Goal: Transaction & Acquisition: Book appointment/travel/reservation

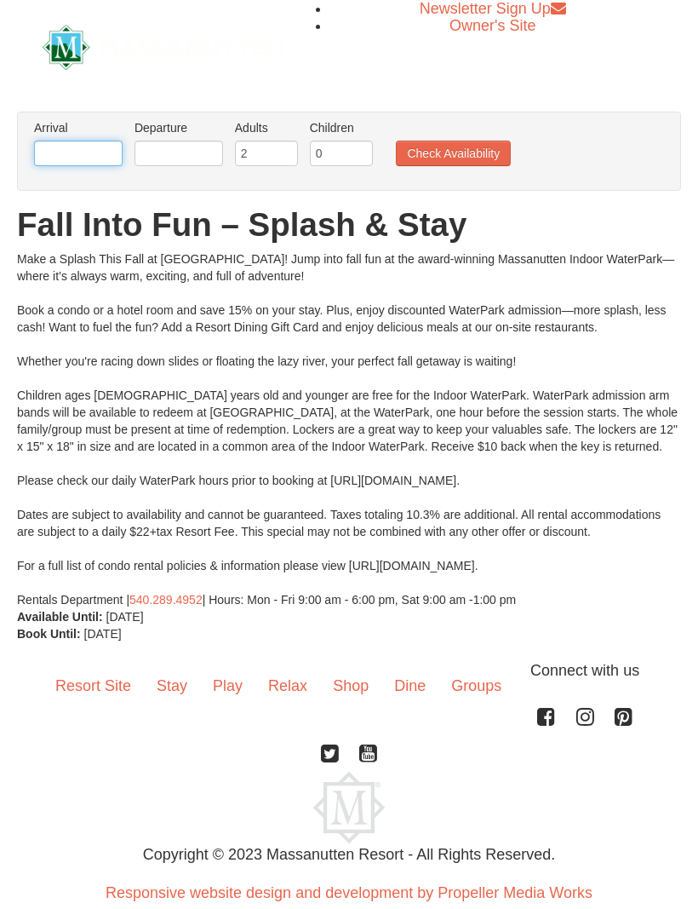
click at [93, 151] on input "text" at bounding box center [78, 154] width 89 height 26
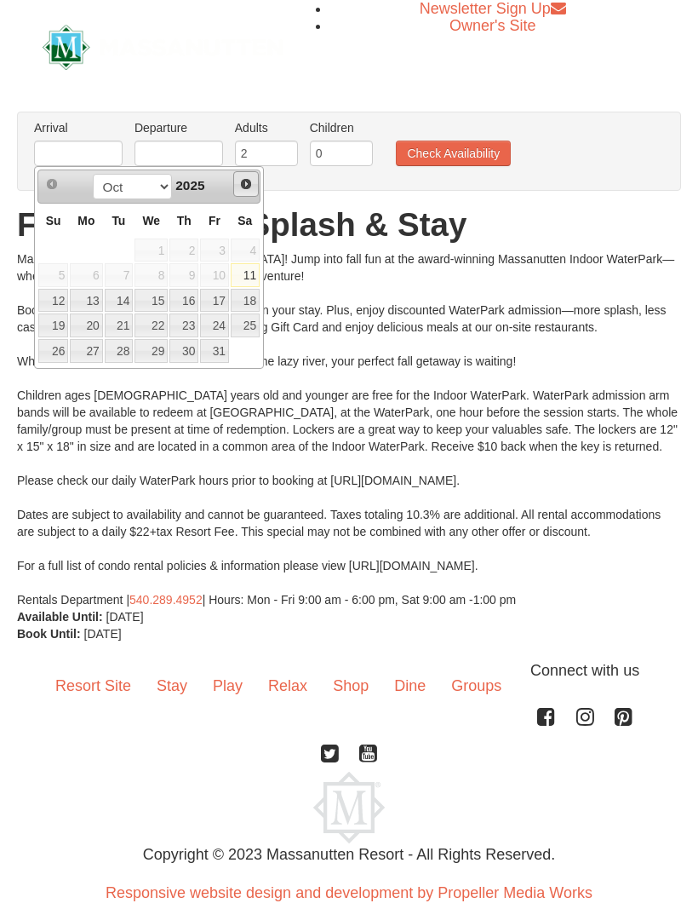
click at [244, 186] on span "Next" at bounding box center [246, 184] width 14 height 14
click at [226, 348] on link "28" at bounding box center [214, 351] width 29 height 24
type input "[DATE]"
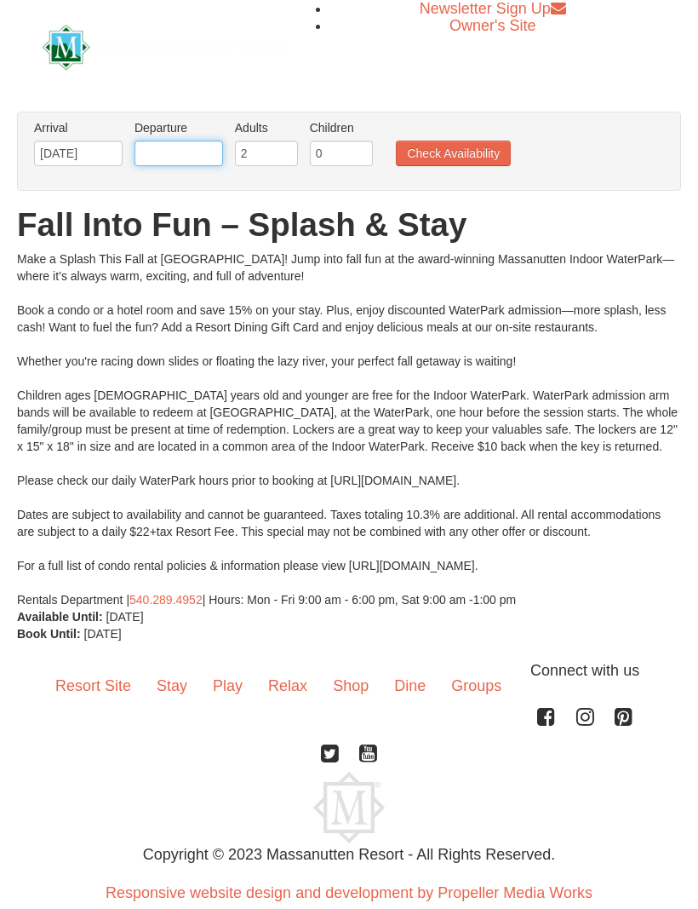
click at [204, 163] on input "text" at bounding box center [179, 154] width 89 height 26
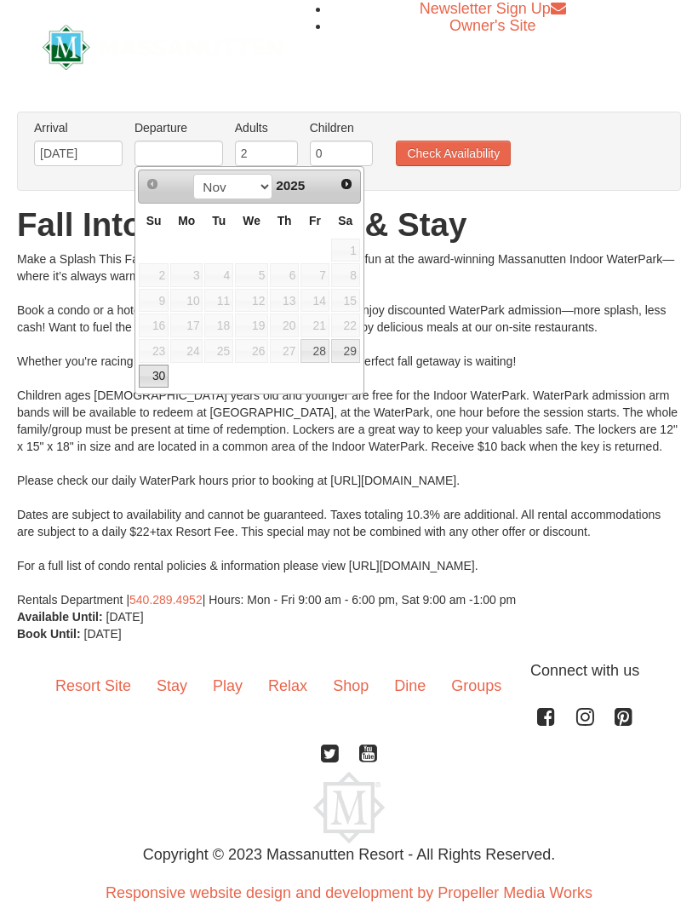
click at [160, 372] on link "30" at bounding box center [154, 376] width 30 height 24
type input "11/30/2025"
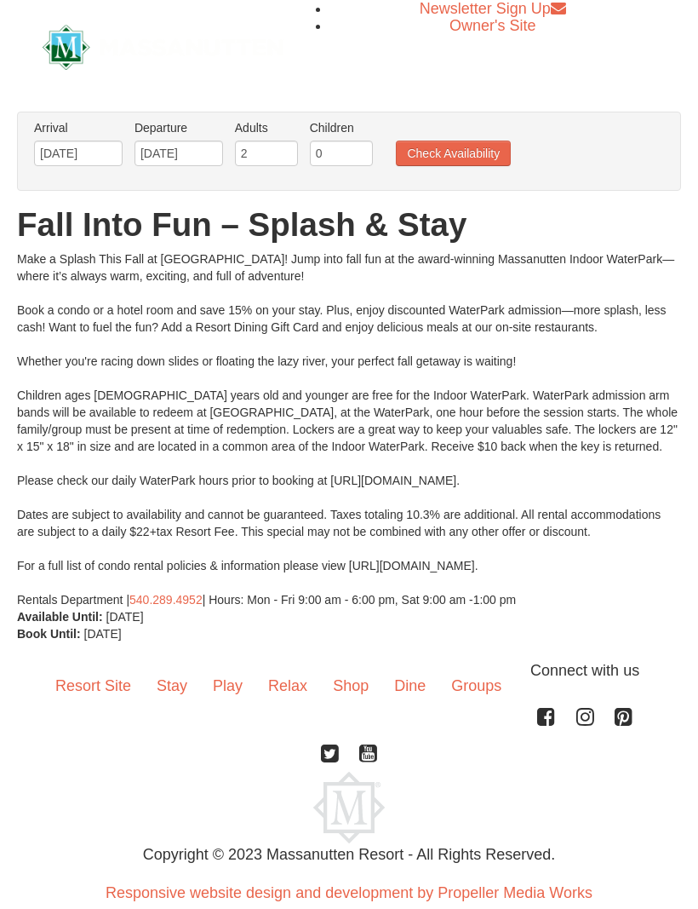
click at [484, 159] on button "Check Availability" at bounding box center [453, 154] width 115 height 26
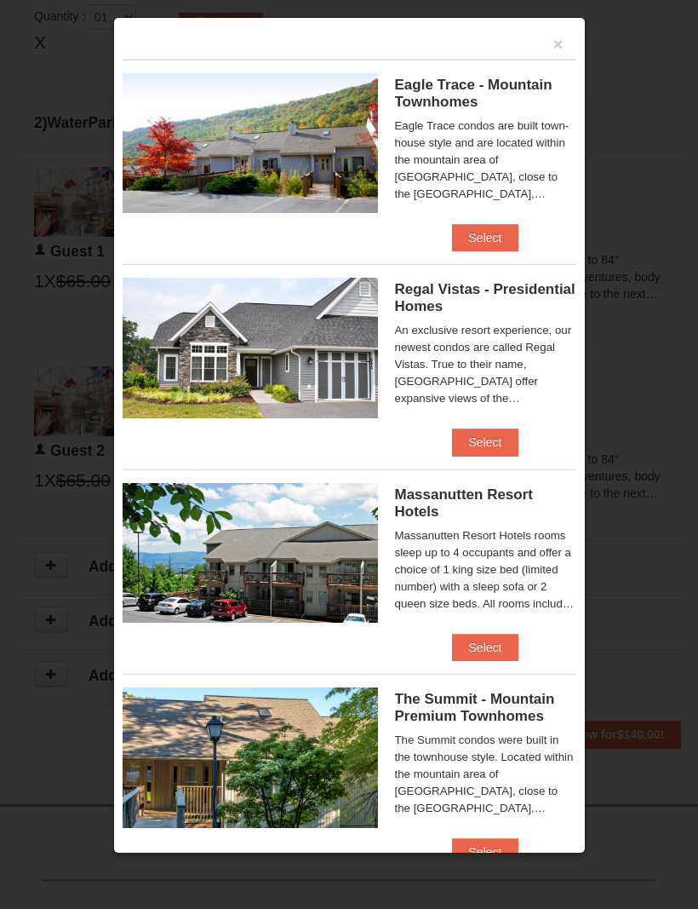
click at [506, 654] on button "Select" at bounding box center [485, 647] width 67 height 27
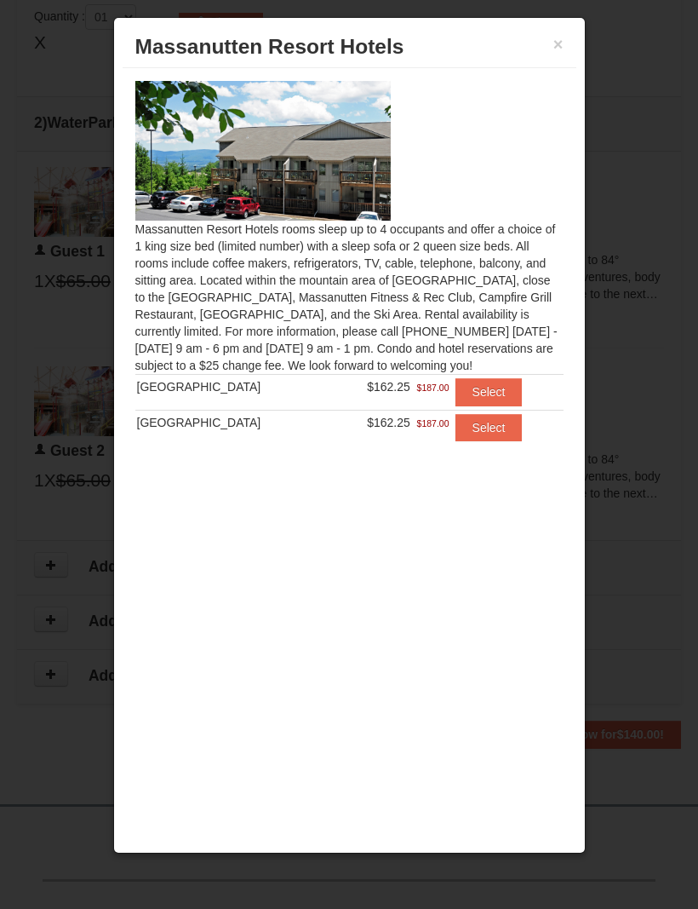
click at [492, 435] on button "Select" at bounding box center [489, 427] width 67 height 27
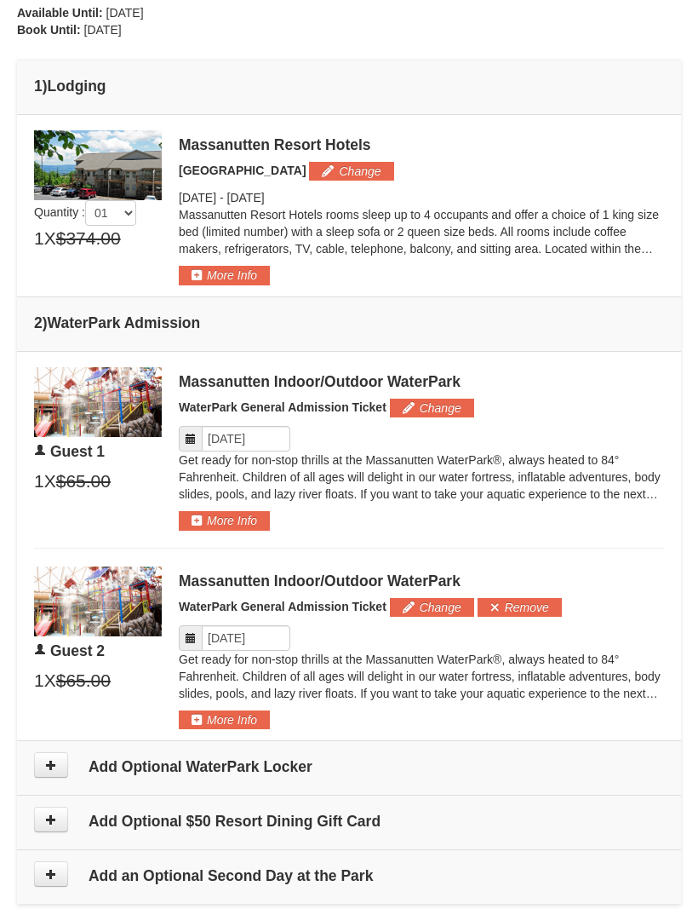
scroll to position [611, 0]
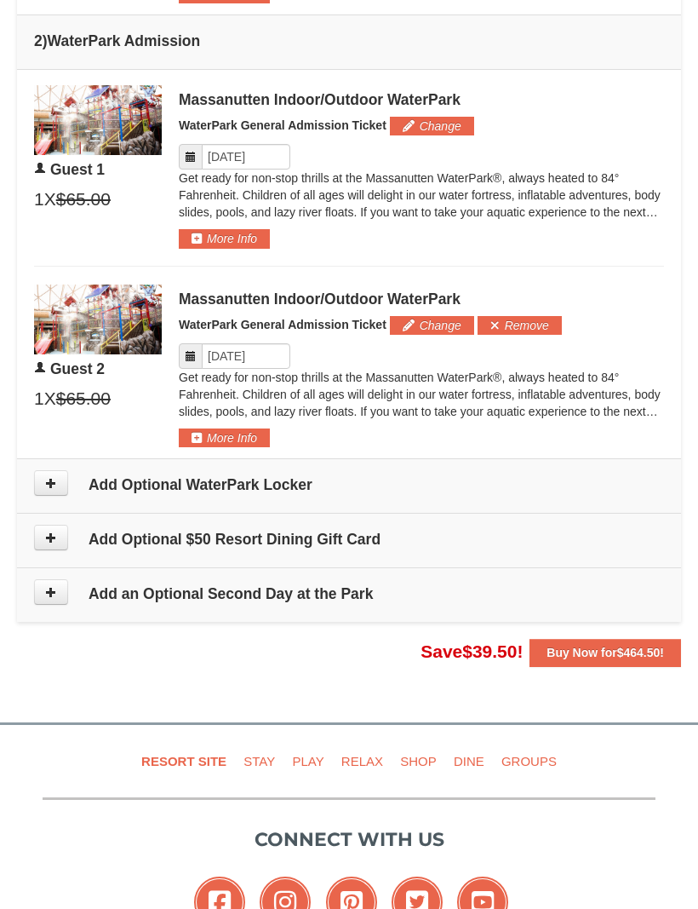
click at [47, 481] on icon at bounding box center [51, 483] width 12 height 12
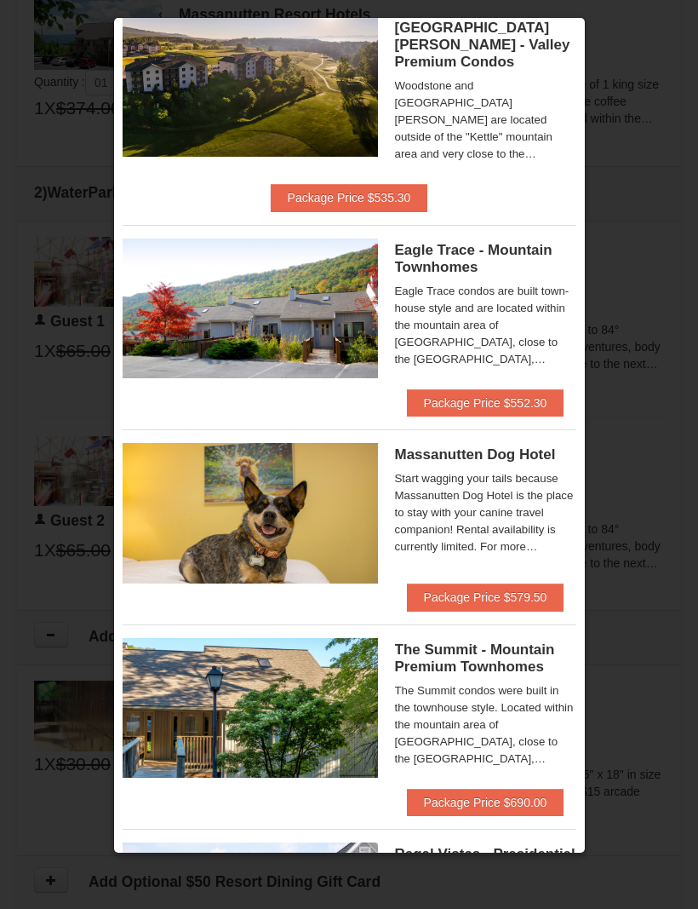
scroll to position [328, 0]
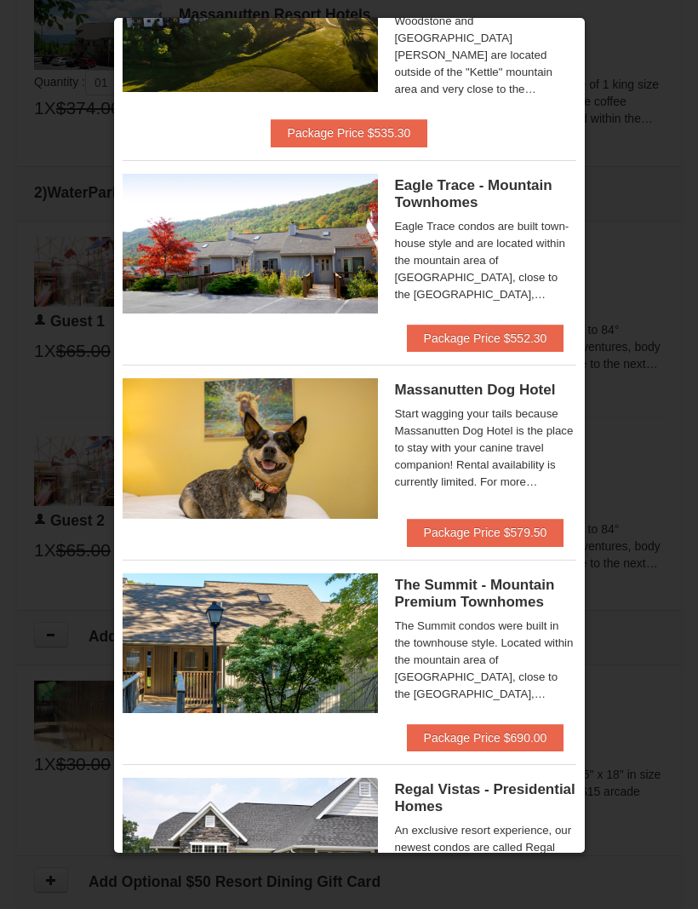
click at [587, 639] on div at bounding box center [349, 454] width 698 height 909
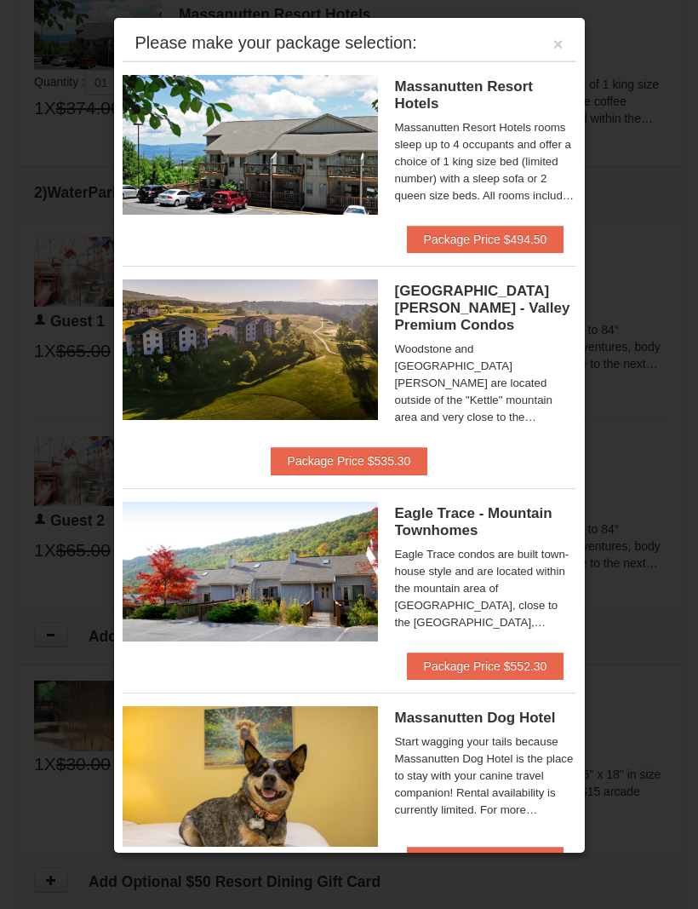
scroll to position [0, 0]
click at [502, 233] on button "Package Price $494.50" at bounding box center [486, 239] width 158 height 27
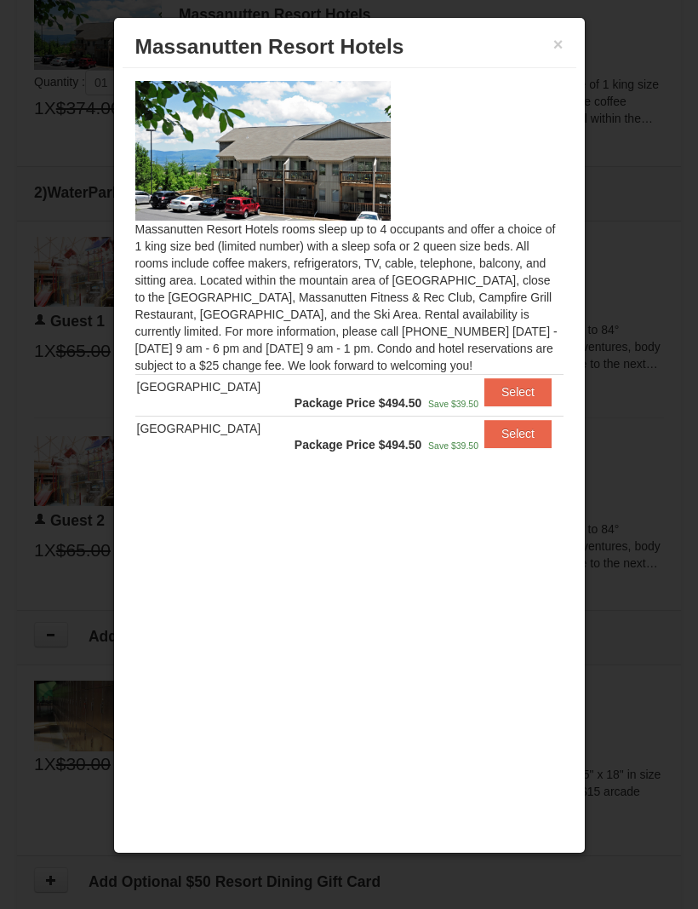
click at [522, 437] on button "Select" at bounding box center [518, 433] width 67 height 27
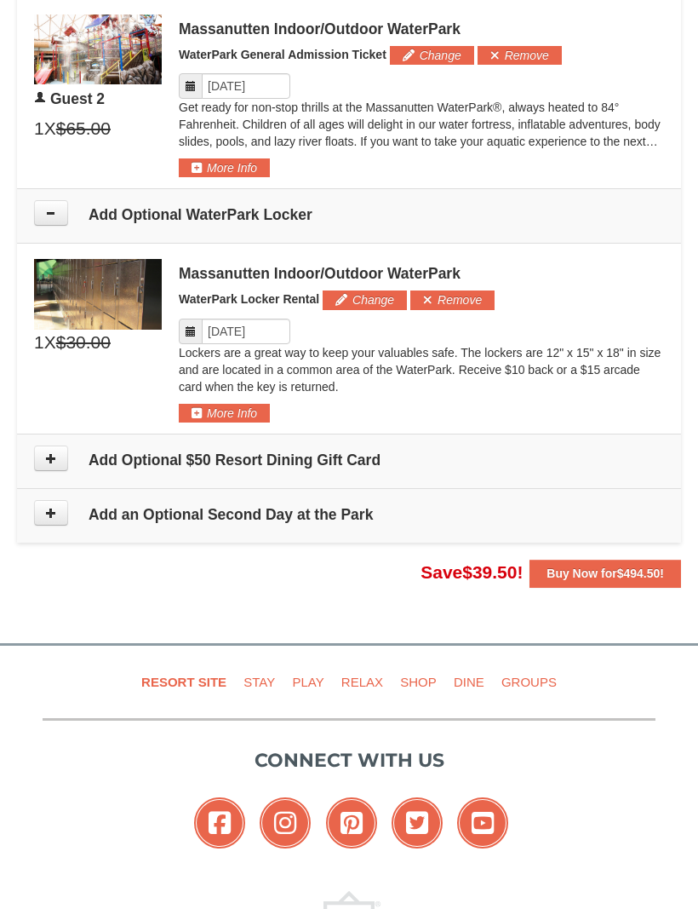
scroll to position [1164, 0]
click at [593, 582] on button "Buy Now for $494.50 !" at bounding box center [606, 572] width 152 height 27
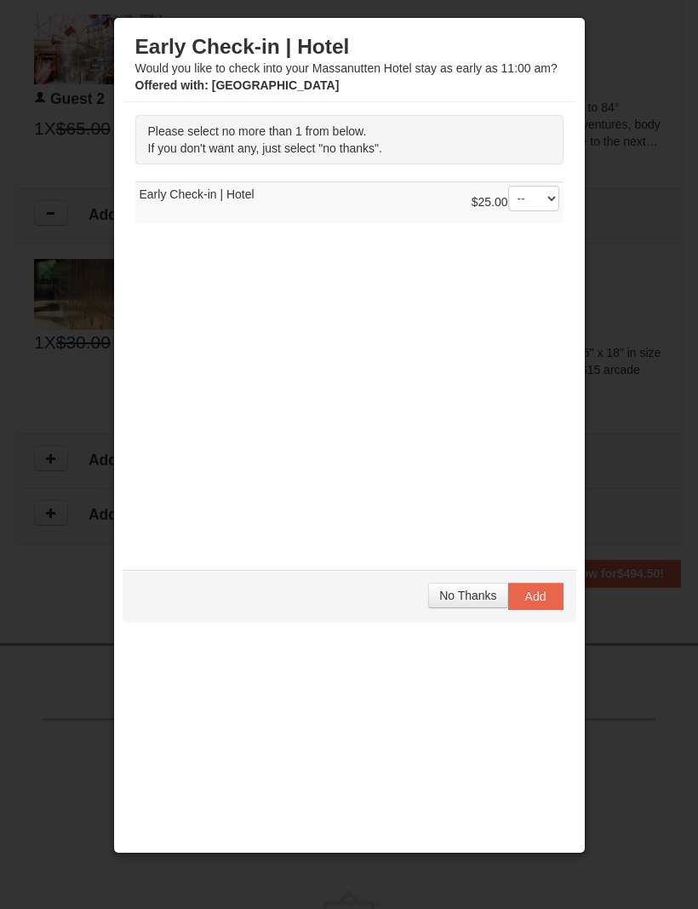
click at [469, 588] on span "No Thanks" at bounding box center [467, 595] width 57 height 14
